Goal: Find specific page/section: Find specific page/section

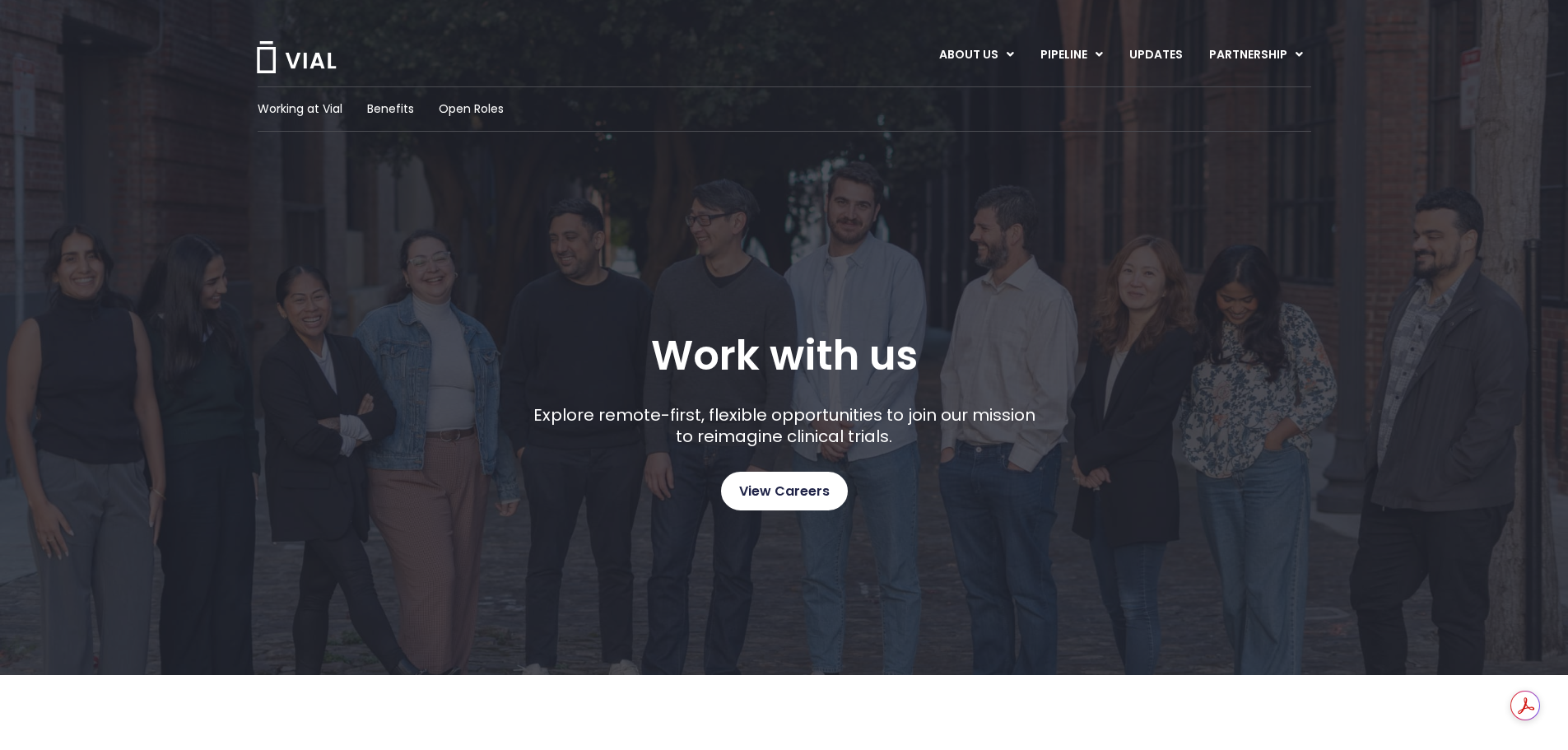
click at [770, 483] on span "View Careers" at bounding box center [784, 492] width 90 height 21
